Goal: Information Seeking & Learning: Learn about a topic

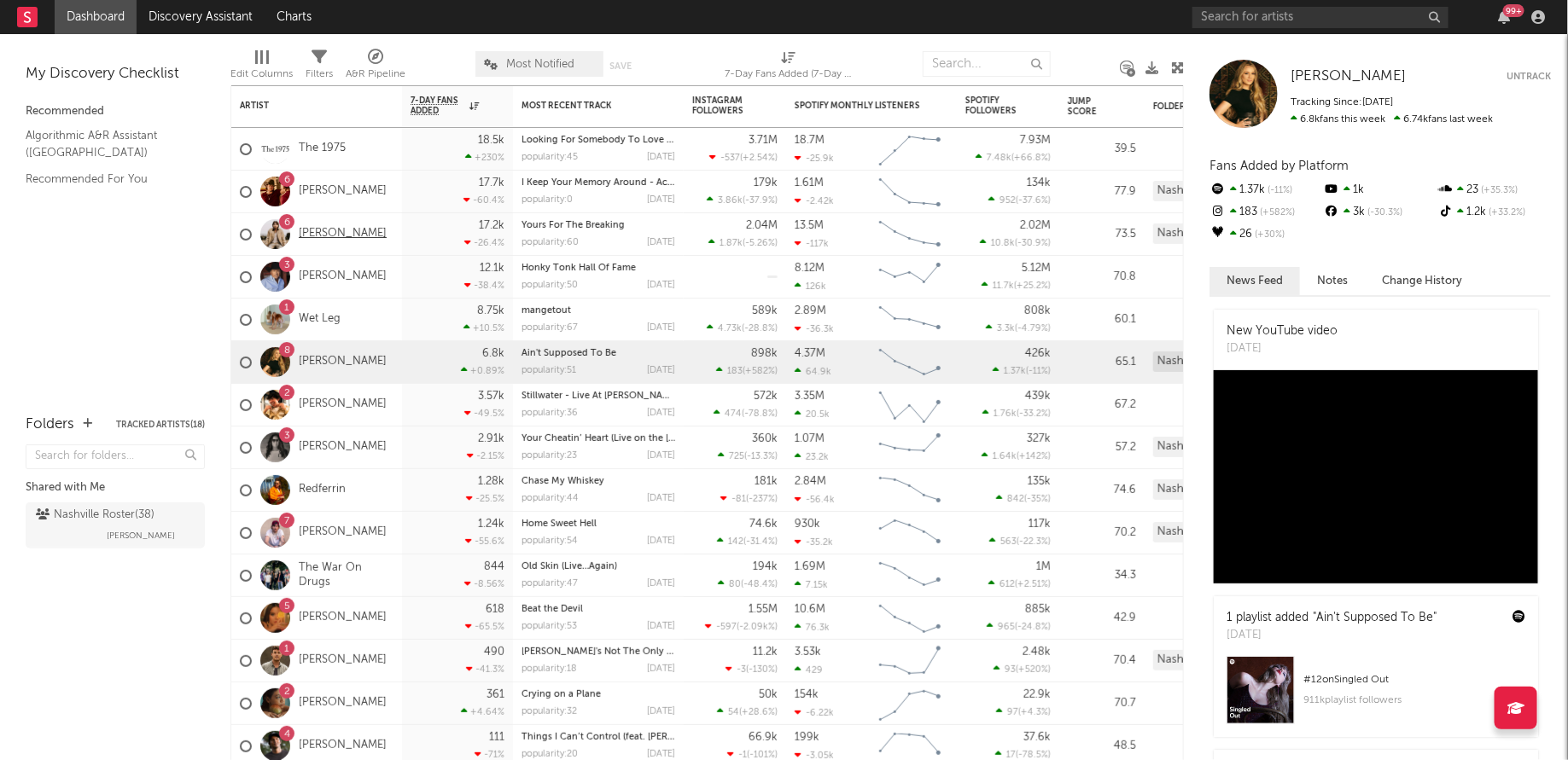
click at [318, 241] on link "[PERSON_NAME]" at bounding box center [343, 233] width 88 height 15
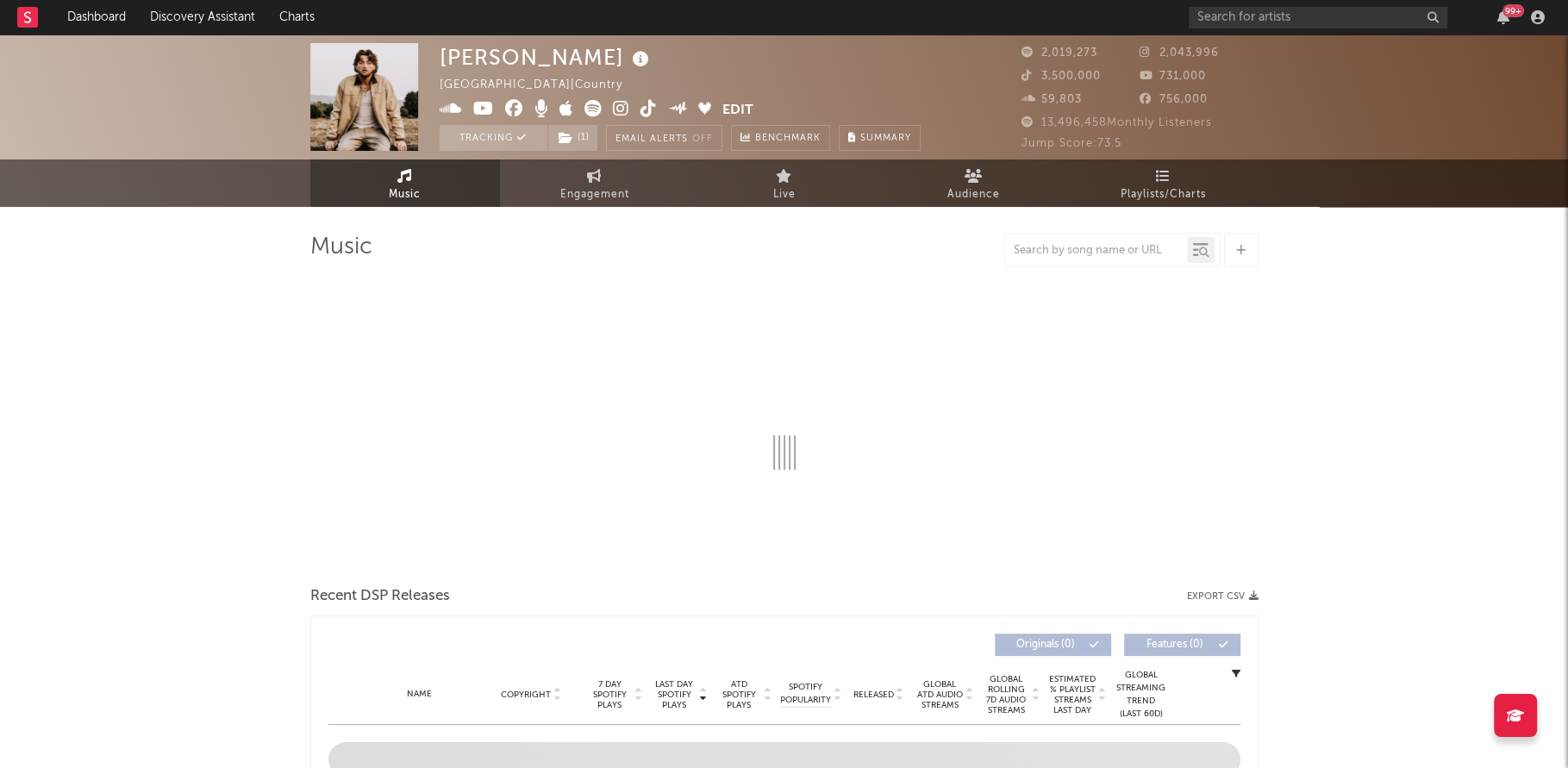
select select "6m"
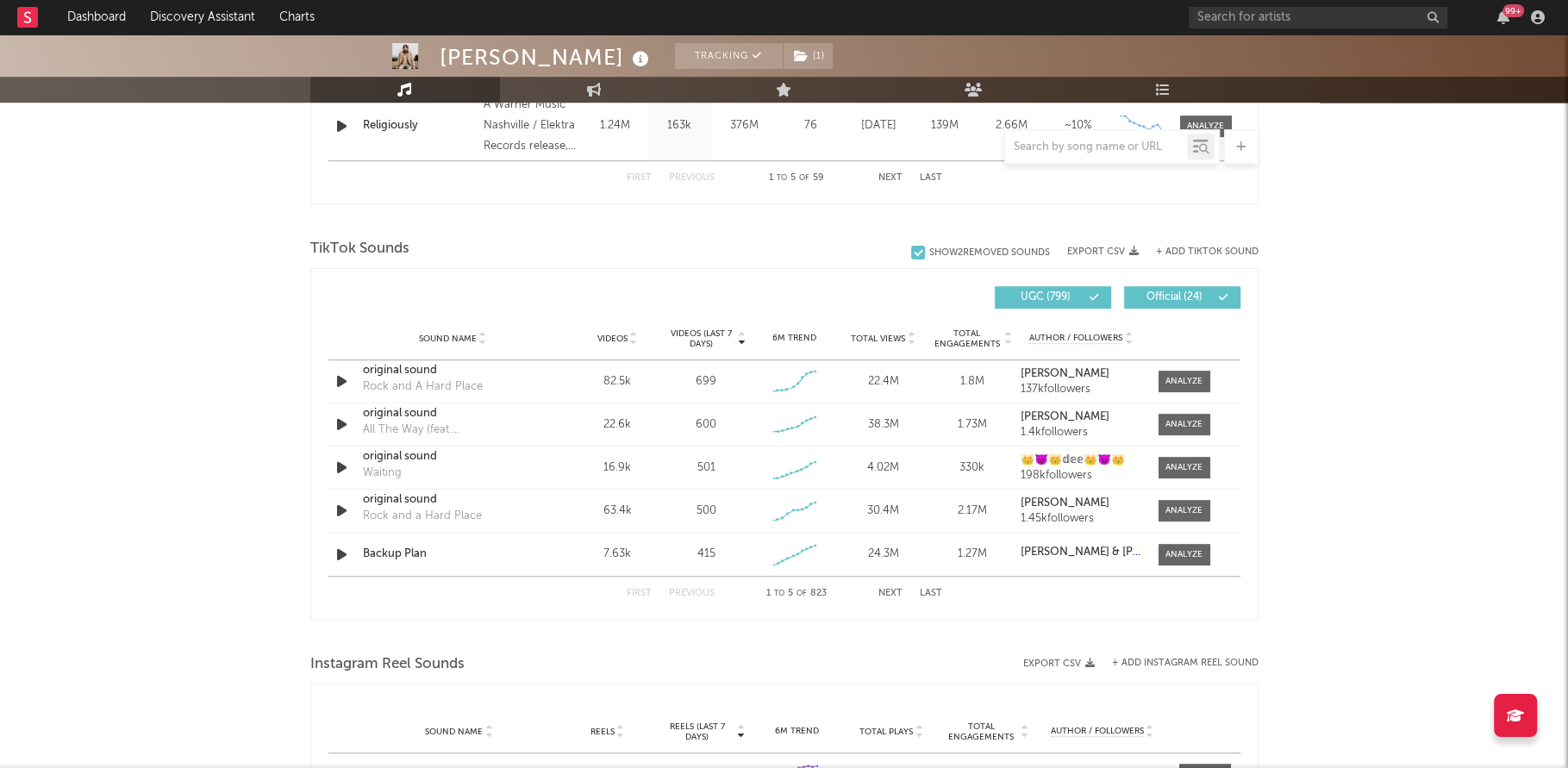
scroll to position [1061, 0]
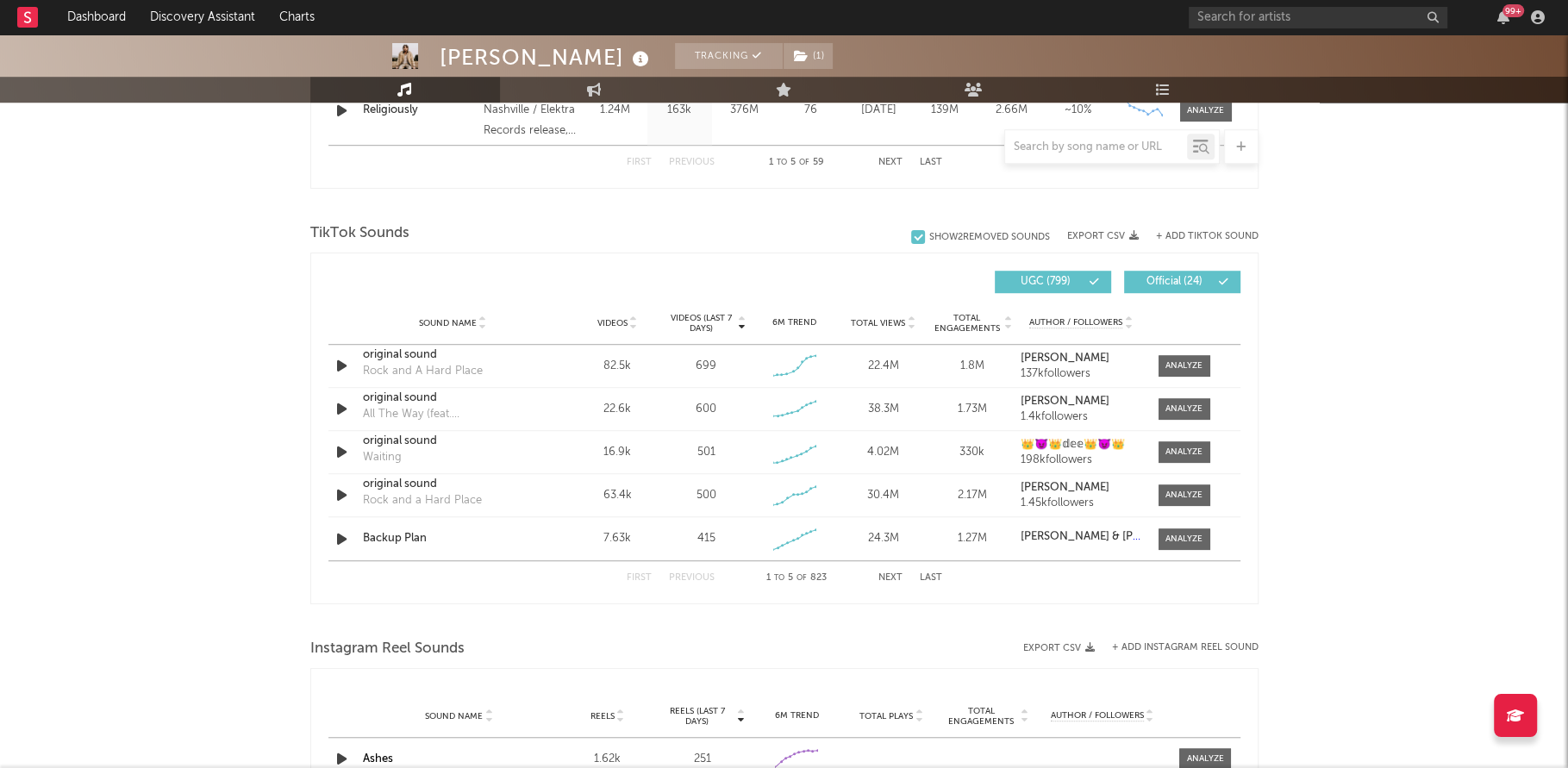
click at [368, 230] on span "TikTok Sounds" at bounding box center [360, 233] width 99 height 21
click at [892, 576] on button "Next" at bounding box center [890, 579] width 24 height 10
click at [890, 575] on button "Next" at bounding box center [890, 579] width 24 height 10
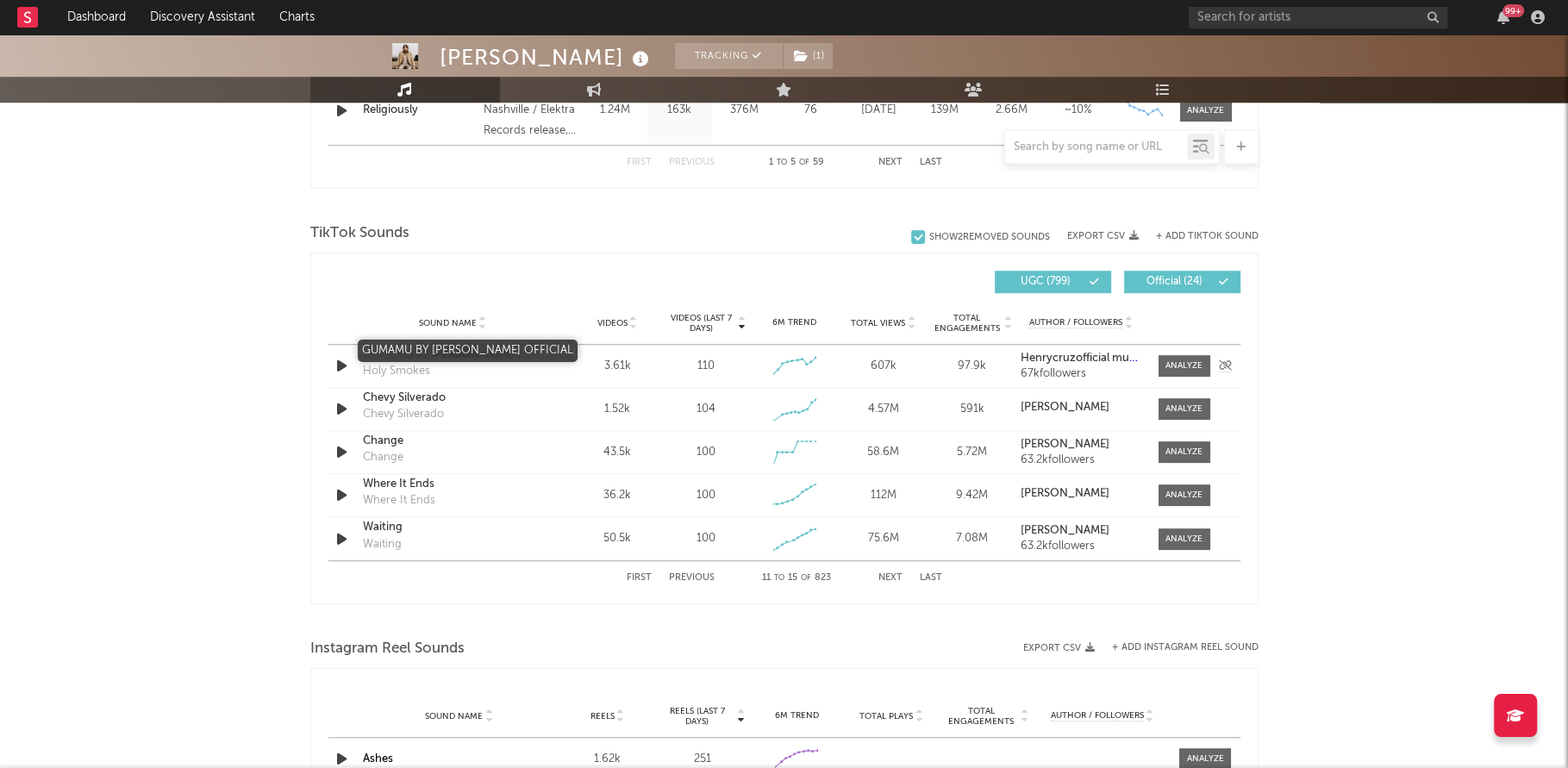
click at [475, 351] on div "GUMAMU BY [PERSON_NAME] OFFICIAL" at bounding box center [453, 355] width 180 height 17
click at [890, 575] on button "Next" at bounding box center [890, 579] width 24 height 10
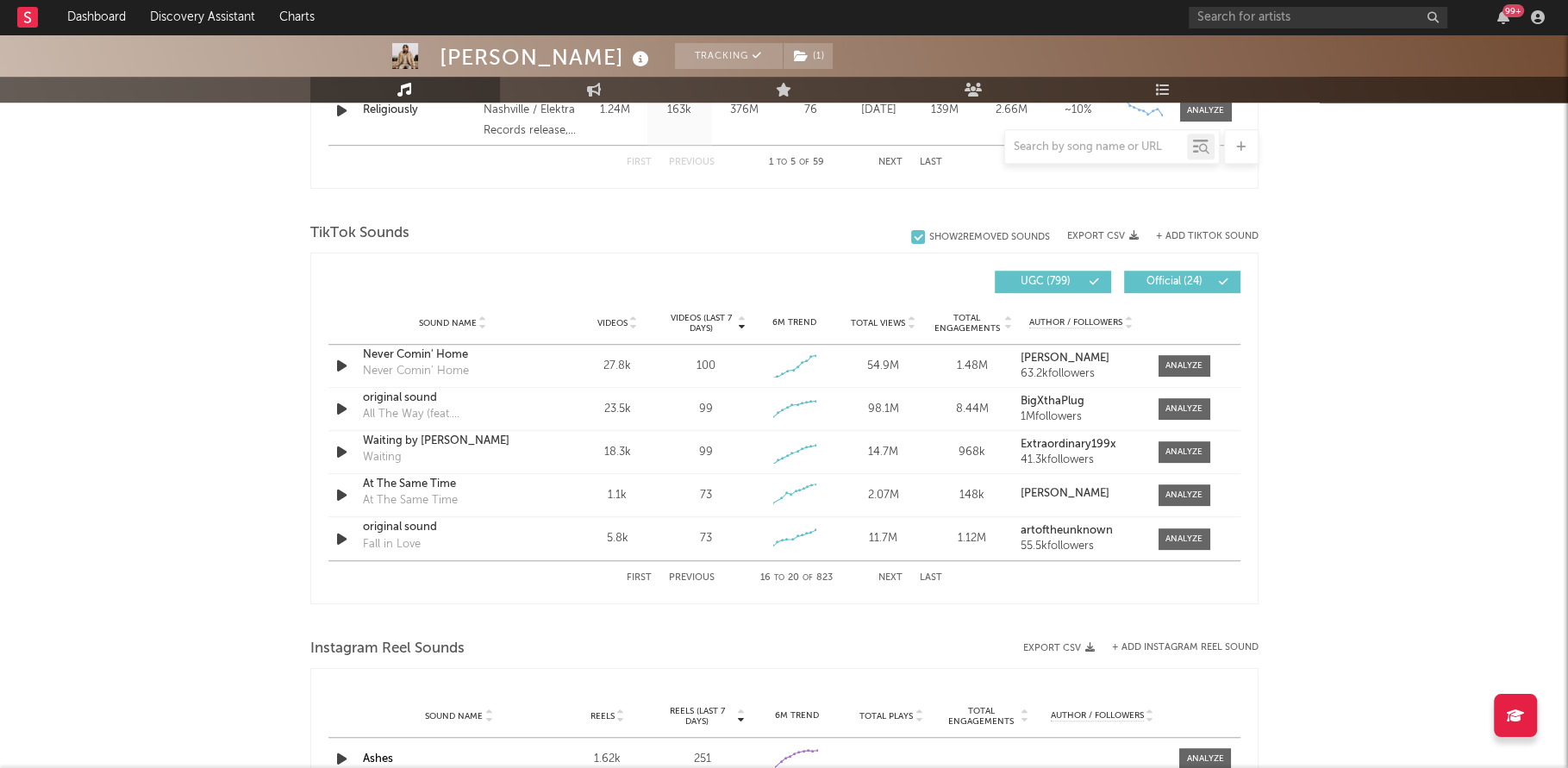
click at [889, 574] on button "Next" at bounding box center [890, 579] width 24 height 10
click at [888, 574] on button "Next" at bounding box center [890, 579] width 24 height 10
click at [887, 574] on button "Next" at bounding box center [890, 579] width 24 height 10
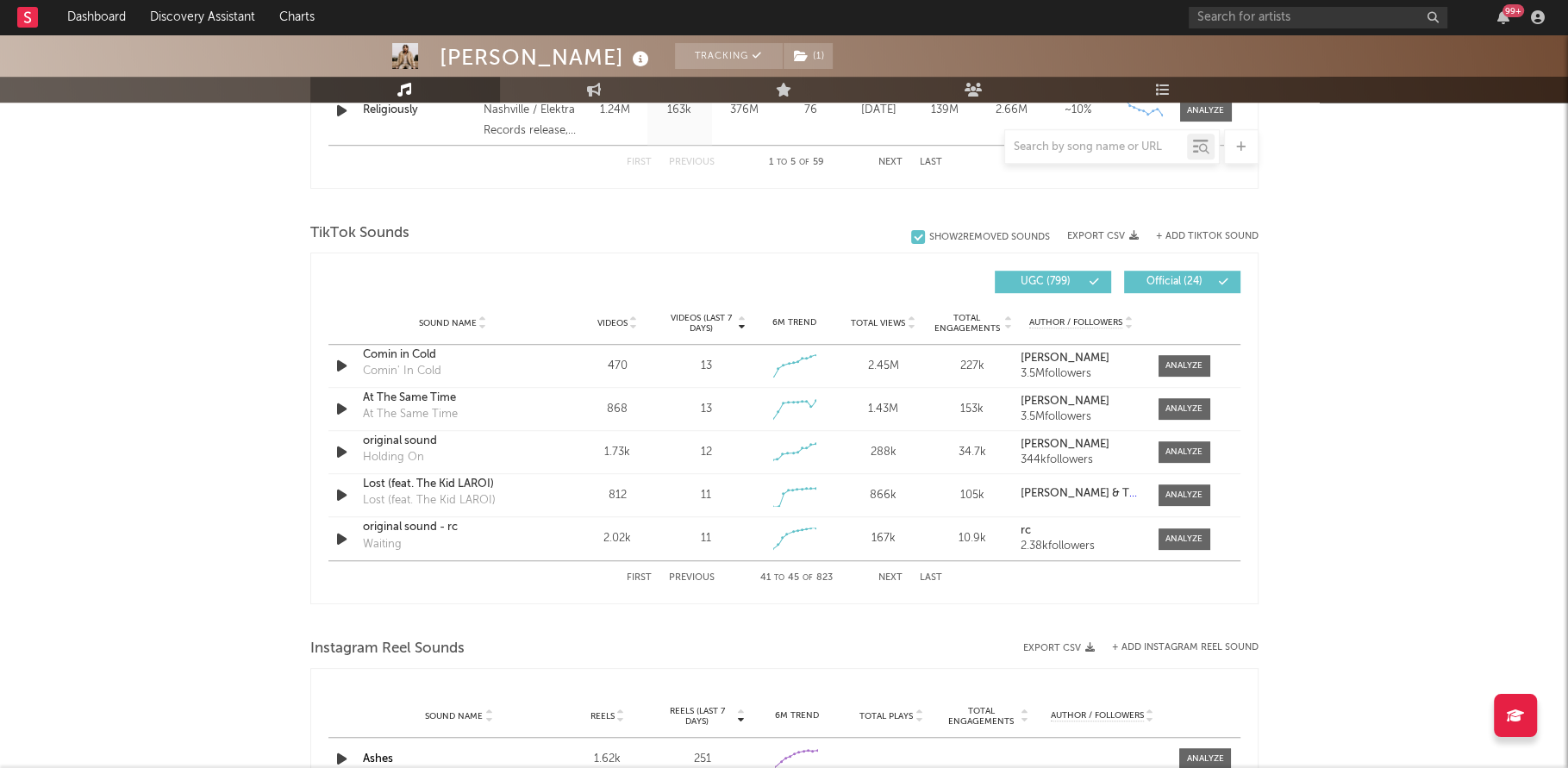
click at [887, 574] on button "Next" at bounding box center [890, 579] width 24 height 10
